Goal: Information Seeking & Learning: Learn about a topic

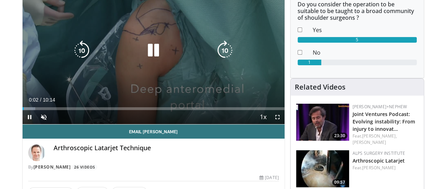
scroll to position [77, 1]
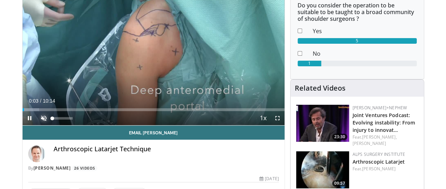
click at [37, 125] on span "Video Player" at bounding box center [44, 118] width 14 height 14
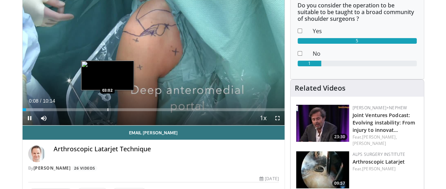
click at [89, 119] on video-js "**********" at bounding box center [154, 52] width 262 height 148
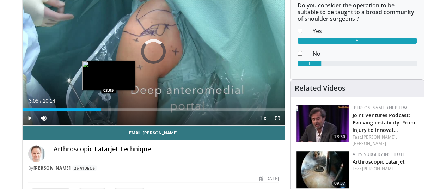
click at [90, 111] on div "Loaded : 8.06% 03:05 03:05" at bounding box center [154, 107] width 262 height 7
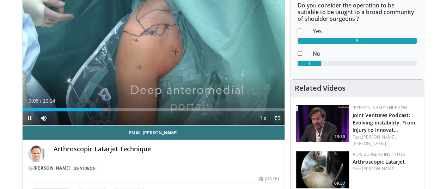
click at [281, 125] on span "Video Player" at bounding box center [278, 118] width 14 height 14
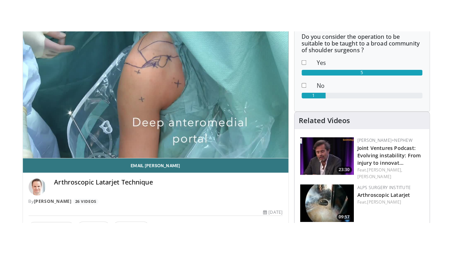
scroll to position [77, 0]
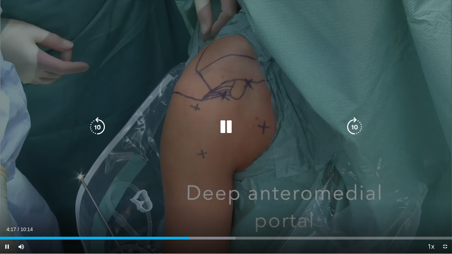
click at [235, 66] on div "10 seconds Tap to unmute" at bounding box center [226, 127] width 452 height 254
click at [293, 161] on div "10 seconds Tap to unmute" at bounding box center [226, 127] width 452 height 254
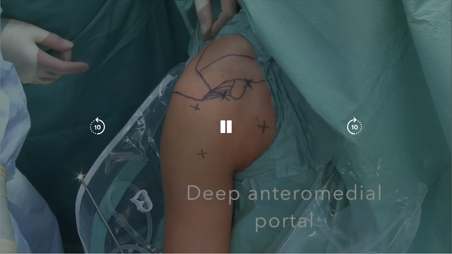
click at [232, 0] on div "10 seconds Tap to unmute" at bounding box center [226, 127] width 452 height 254
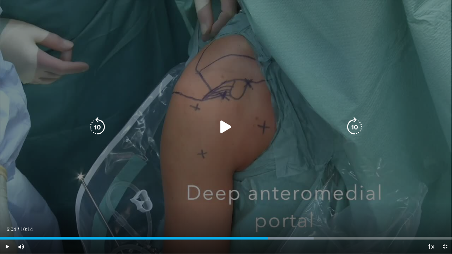
click at [224, 126] on icon "Video Player" at bounding box center [226, 127] width 20 height 20
click at [424, 180] on div "10 seconds Tap to unmute" at bounding box center [226, 127] width 452 height 254
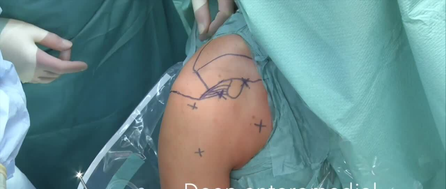
scroll to position [42, 0]
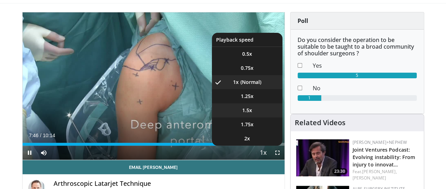
click at [252, 114] on span "1.5x" at bounding box center [247, 110] width 10 height 7
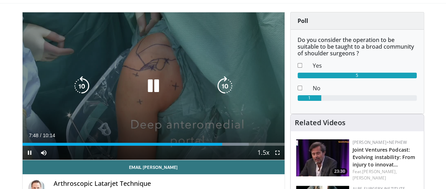
click at [202, 58] on div "10 seconds Tap to unmute" at bounding box center [154, 86] width 262 height 148
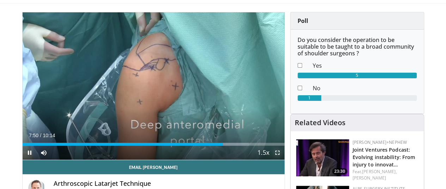
click at [285, 160] on span "Video Player" at bounding box center [278, 153] width 14 height 14
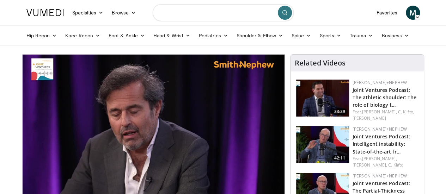
click at [220, 11] on input "Search topics, interventions" at bounding box center [223, 12] width 141 height 17
type input "**********"
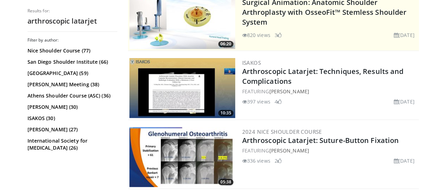
scroll to position [160, 0]
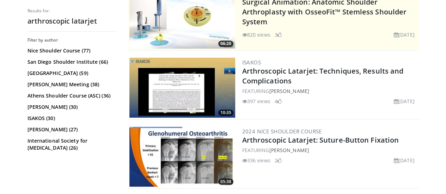
click at [177, 91] on img at bounding box center [183, 88] width 106 height 60
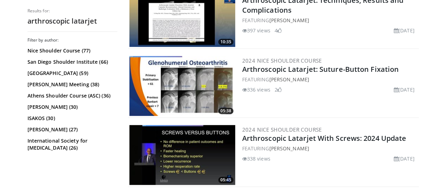
scroll to position [232, 0]
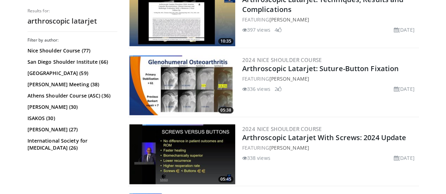
click at [186, 89] on img at bounding box center [183, 85] width 106 height 60
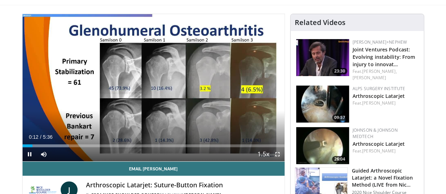
click at [281, 162] on span "Video Player" at bounding box center [278, 155] width 14 height 14
click at [23, 162] on span "Video Player" at bounding box center [30, 155] width 14 height 14
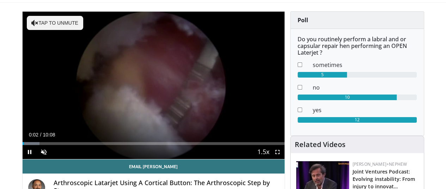
scroll to position [42, 0]
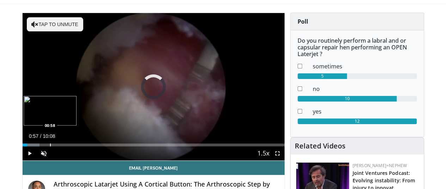
click at [32, 146] on div "Loaded : 6.58% 00:57 00:58" at bounding box center [154, 145] width 262 height 3
click at [30, 146] on div "Progress Bar" at bounding box center [30, 145] width 1 height 3
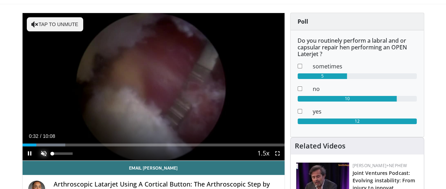
click at [37, 161] on span "Video Player" at bounding box center [44, 153] width 14 height 14
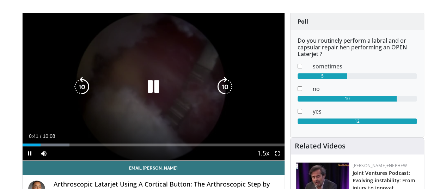
click at [144, 92] on icon "Video Player" at bounding box center [154, 87] width 20 height 20
click at [145, 96] on icon "Video Player" at bounding box center [154, 87] width 20 height 20
click at [151, 48] on div "10 seconds Tap to unmute" at bounding box center [154, 87] width 262 height 148
click at [170, 58] on div "10 seconds Tap to unmute" at bounding box center [154, 87] width 262 height 148
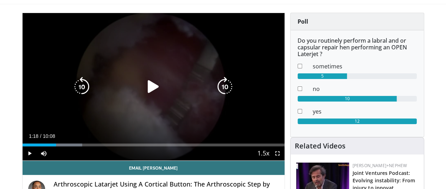
click at [170, 58] on div "10 seconds Tap to unmute" at bounding box center [154, 87] width 262 height 148
click at [73, 97] on icon "Video Player" at bounding box center [82, 87] width 20 height 20
click at [156, 93] on icon "Video Player" at bounding box center [154, 87] width 20 height 20
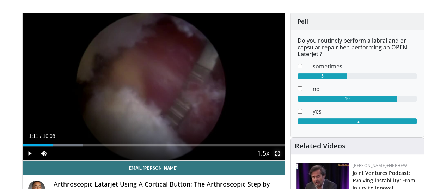
click at [281, 161] on span "Video Player" at bounding box center [278, 153] width 14 height 14
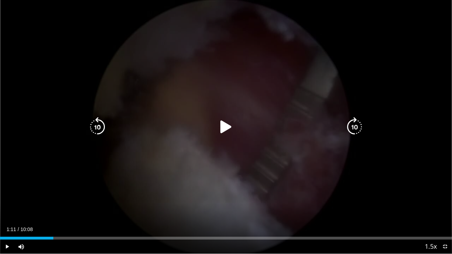
click at [224, 130] on icon "Video Player" at bounding box center [226, 127] width 20 height 20
click at [217, 62] on div "10 seconds Tap to unmute" at bounding box center [226, 127] width 452 height 254
click at [96, 127] on icon "Video Player" at bounding box center [98, 127] width 20 height 20
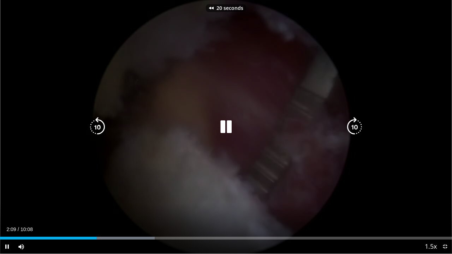
click at [96, 127] on icon "Video Player" at bounding box center [98, 127] width 20 height 20
click at [230, 123] on icon "Video Player" at bounding box center [226, 127] width 20 height 20
click at [226, 125] on icon "Video Player" at bounding box center [226, 127] width 20 height 20
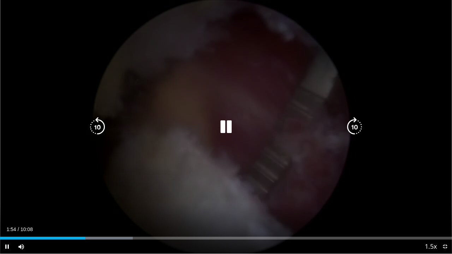
click at [350, 128] on icon "Video Player" at bounding box center [354, 127] width 20 height 20
click at [228, 128] on icon "Video Player" at bounding box center [226, 127] width 20 height 20
click at [95, 124] on icon "Video Player" at bounding box center [98, 127] width 20 height 20
click at [226, 126] on icon "Video Player" at bounding box center [226, 127] width 20 height 20
